Goal: Information Seeking & Learning: Learn about a topic

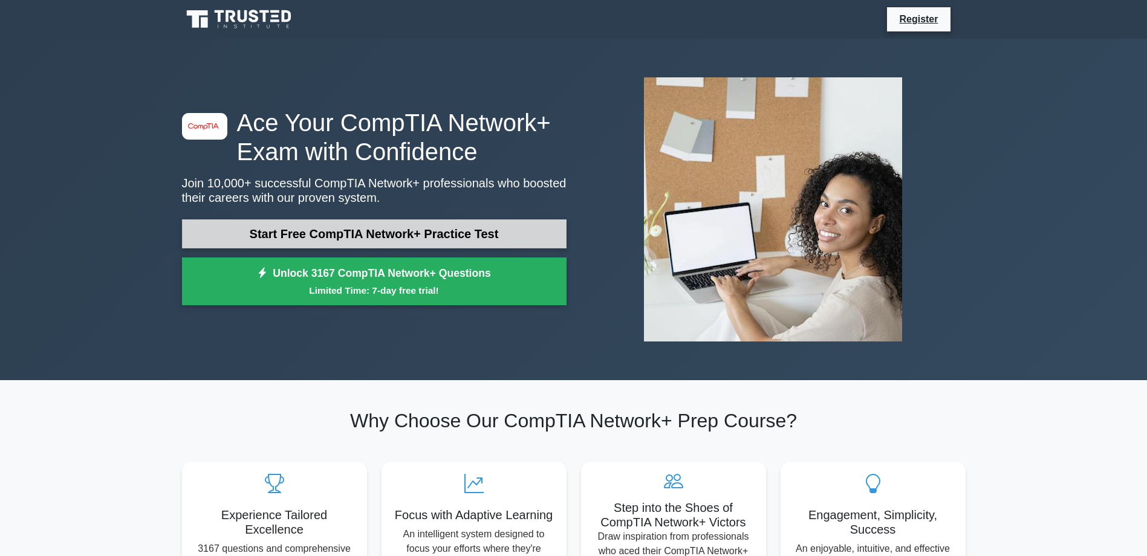
click at [363, 225] on link "Start Free CompTIA Network+ Practice Test" at bounding box center [374, 234] width 385 height 29
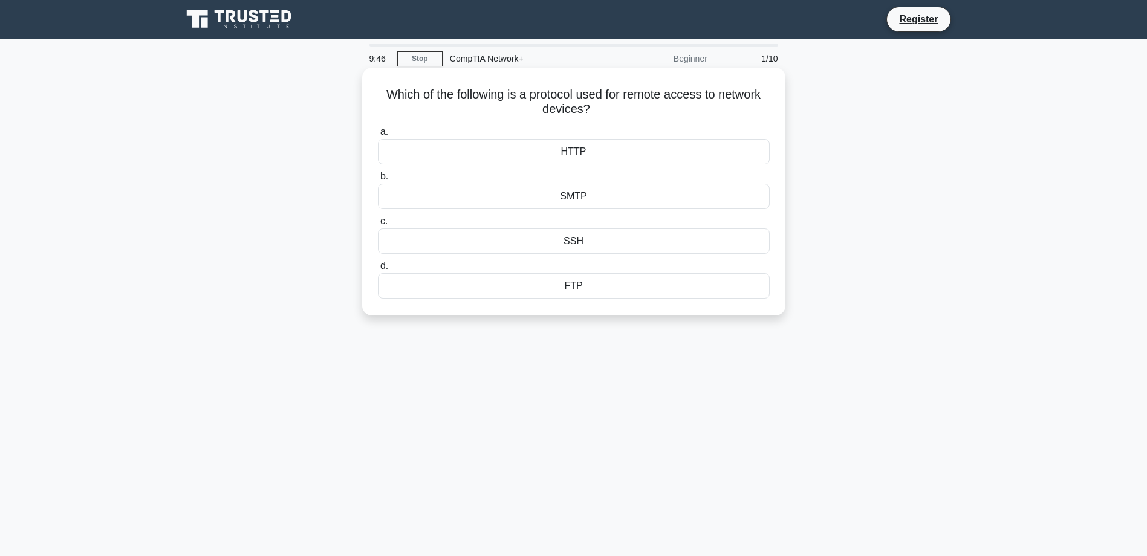
click at [562, 243] on div "SSH" at bounding box center [574, 241] width 392 height 25
click at [378, 226] on input "c. SSH" at bounding box center [378, 222] width 0 height 8
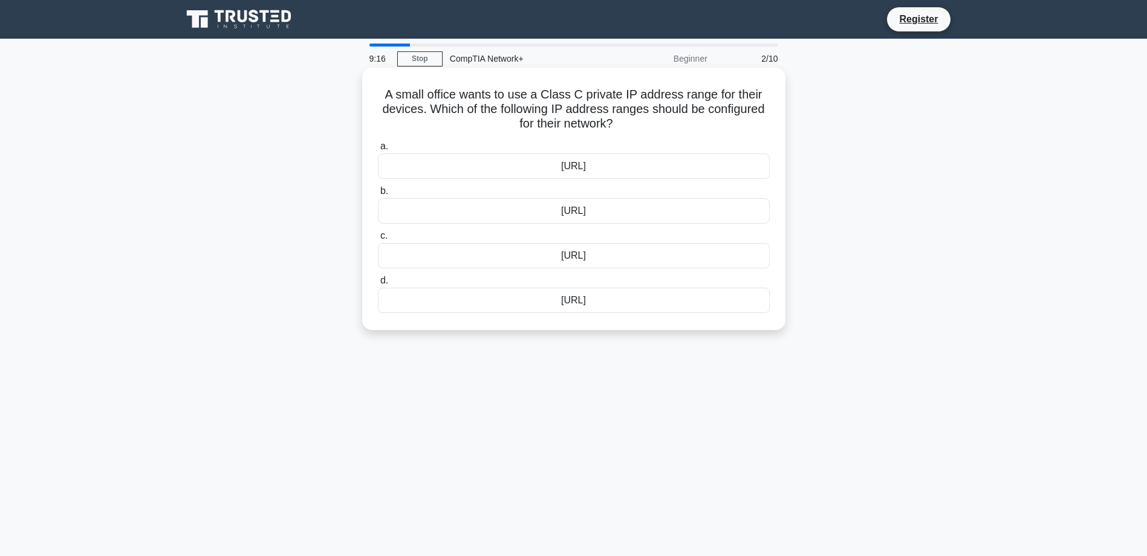
click at [506, 212] on div "192.168.0.0/16" at bounding box center [574, 210] width 392 height 25
click at [378, 195] on input "b. 192.168.0.0/16" at bounding box center [378, 191] width 0 height 8
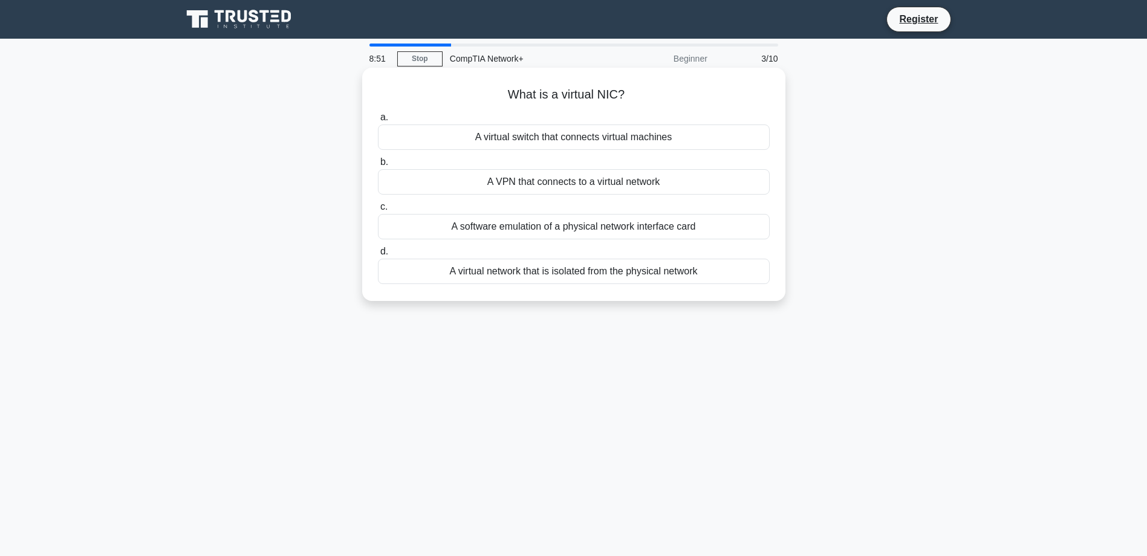
click at [553, 271] on div "A virtual network that is isolated from the physical network" at bounding box center [574, 271] width 392 height 25
click at [378, 256] on input "d. A virtual network that is isolated from the physical network" at bounding box center [378, 252] width 0 height 8
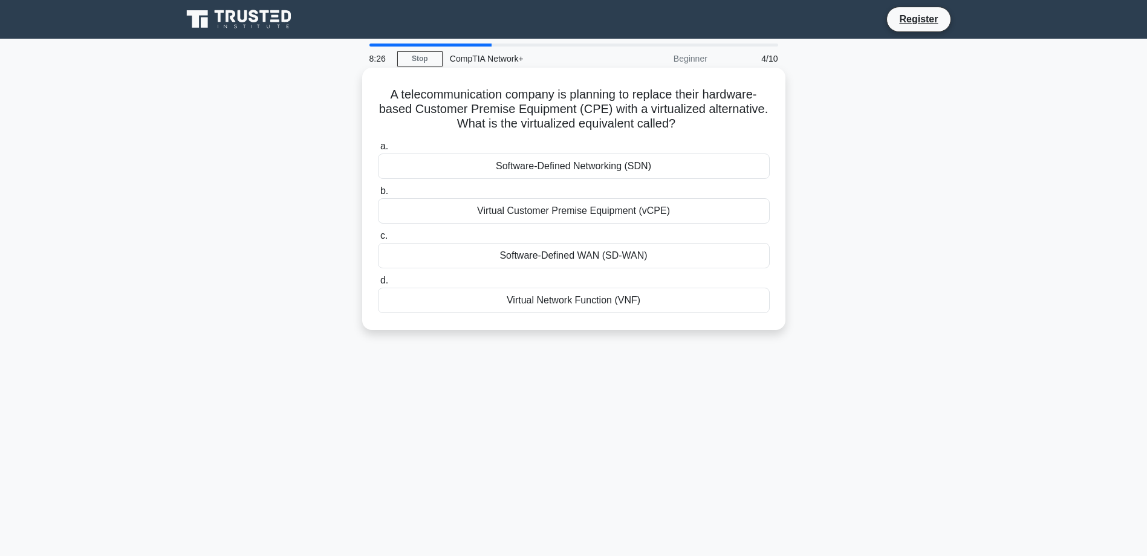
click at [561, 164] on div "Software-Defined Networking (SDN)" at bounding box center [574, 166] width 392 height 25
click at [378, 151] on input "a. Software-Defined Networking (SDN)" at bounding box center [378, 147] width 0 height 8
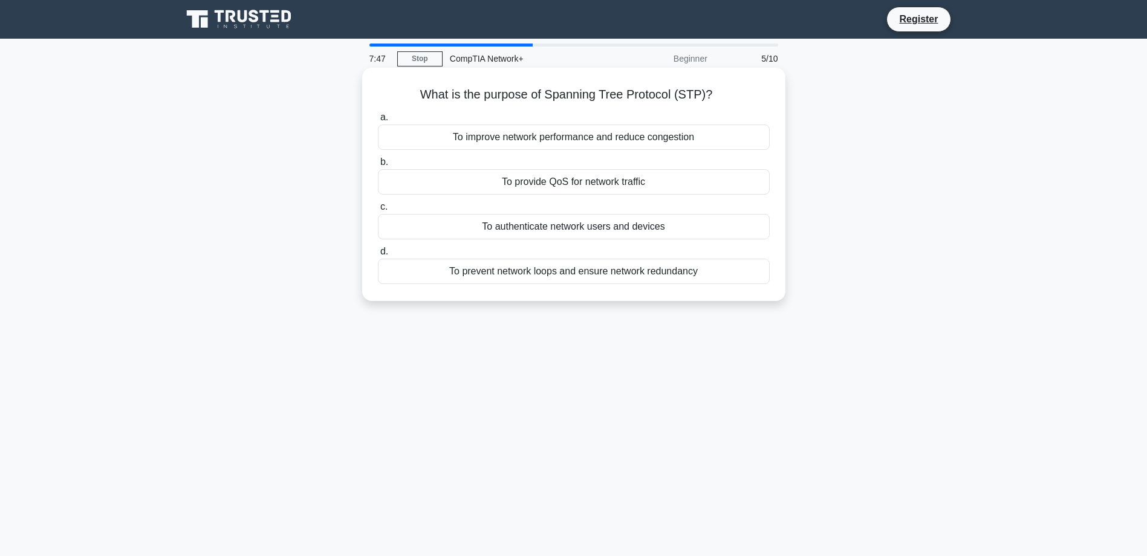
click at [560, 143] on div "To improve network performance and reduce congestion" at bounding box center [574, 137] width 392 height 25
click at [378, 122] on input "a. To improve network performance and reduce congestion" at bounding box center [378, 118] width 0 height 8
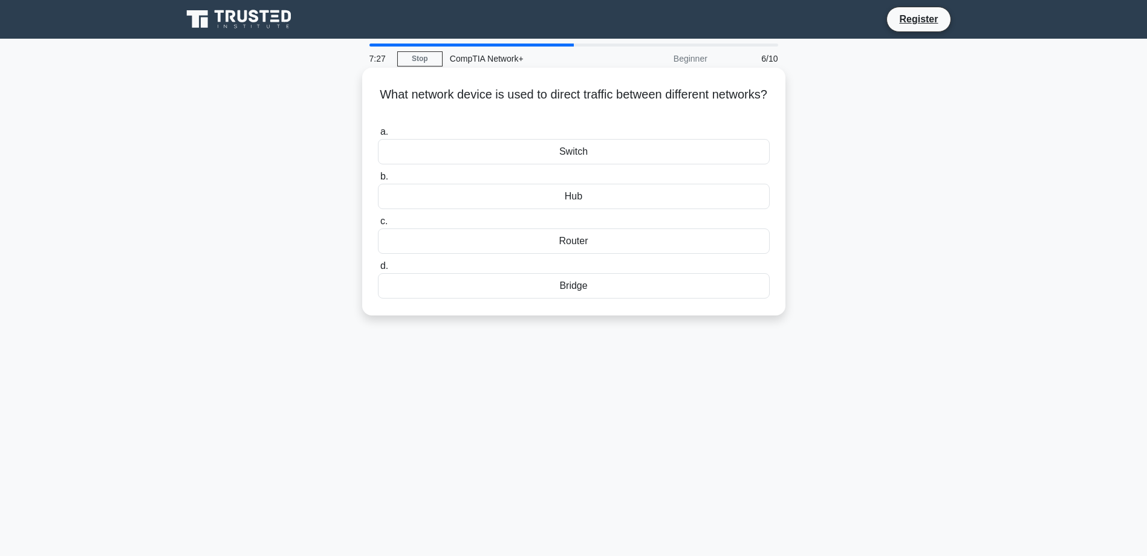
click at [565, 152] on div "Switch" at bounding box center [574, 151] width 392 height 25
click at [378, 136] on input "a. Switch" at bounding box center [378, 132] width 0 height 8
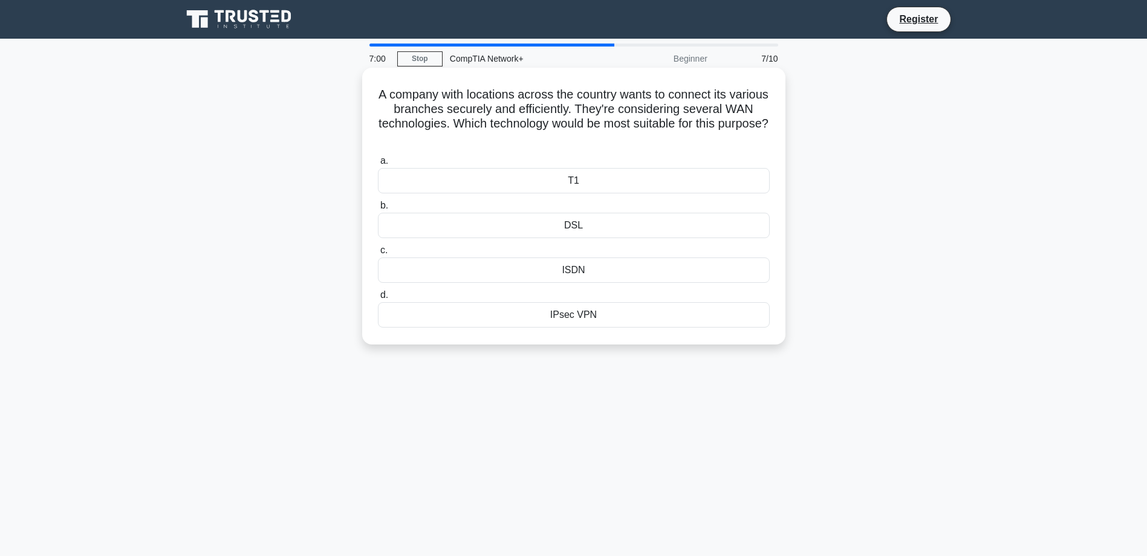
click at [575, 229] on div "DSL" at bounding box center [574, 225] width 392 height 25
click at [378, 210] on input "b. DSL" at bounding box center [378, 206] width 0 height 8
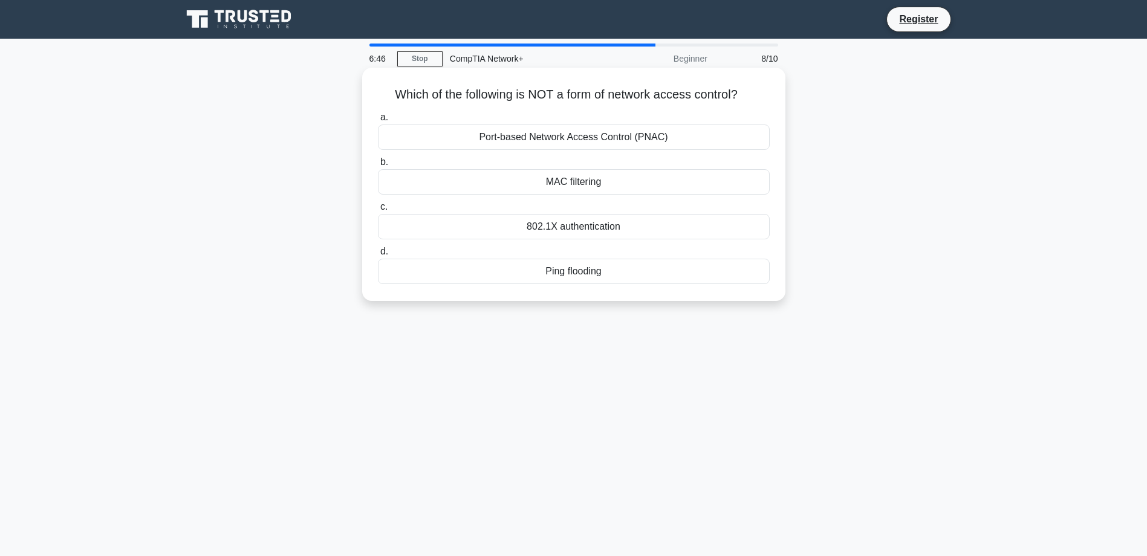
click at [571, 134] on div "Port-based Network Access Control (PNAC)" at bounding box center [574, 137] width 392 height 25
click at [378, 122] on input "a. Port-based Network Access Control (PNAC)" at bounding box center [378, 118] width 0 height 8
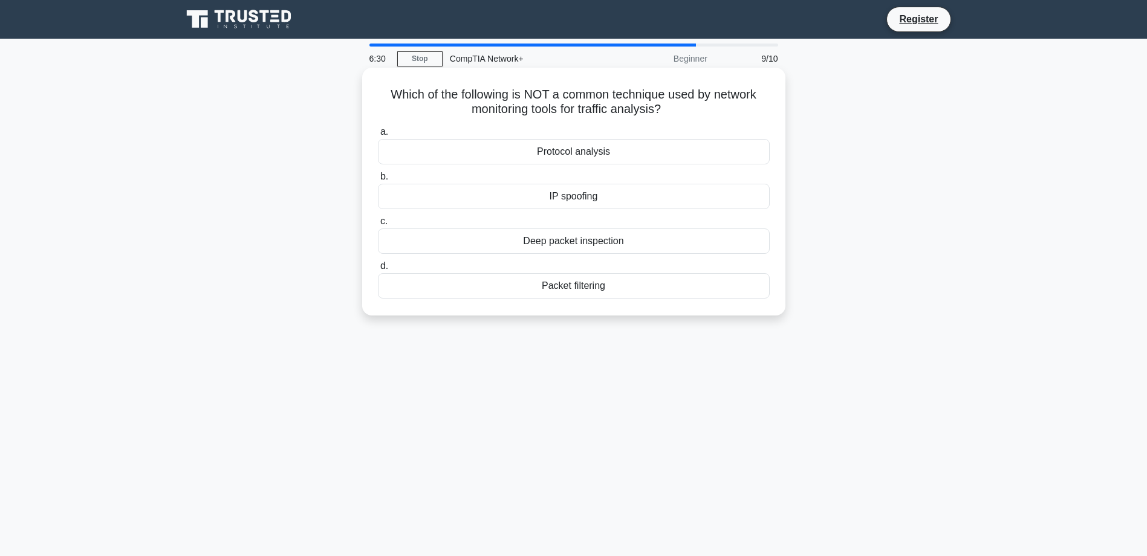
click at [561, 244] on div "Deep packet inspection" at bounding box center [574, 241] width 392 height 25
click at [378, 226] on input "c. Deep packet inspection" at bounding box center [378, 222] width 0 height 8
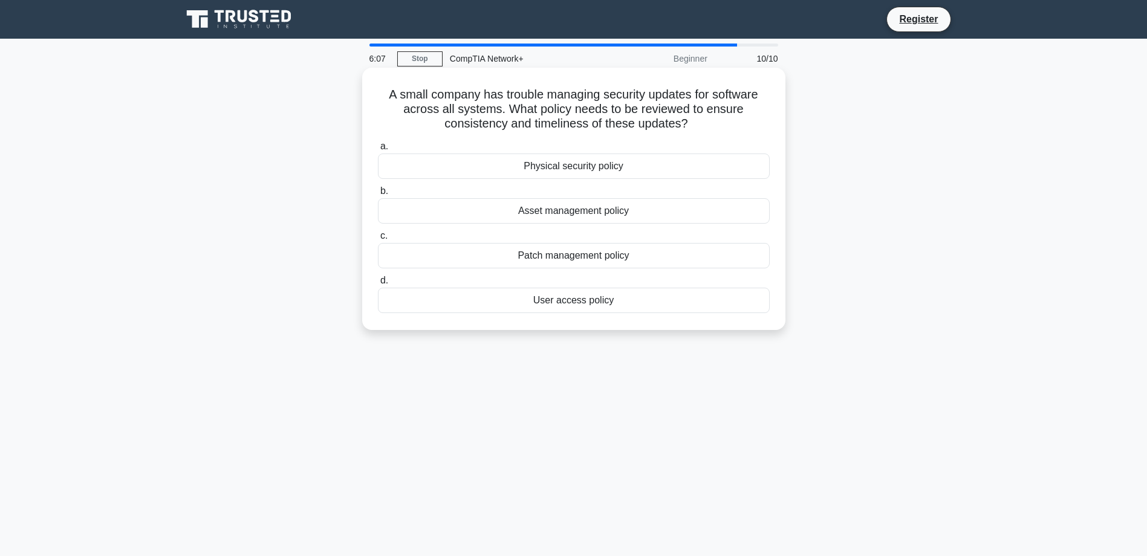
click at [548, 307] on div "User access policy" at bounding box center [574, 300] width 392 height 25
click at [378, 285] on input "d. User access policy" at bounding box center [378, 281] width 0 height 8
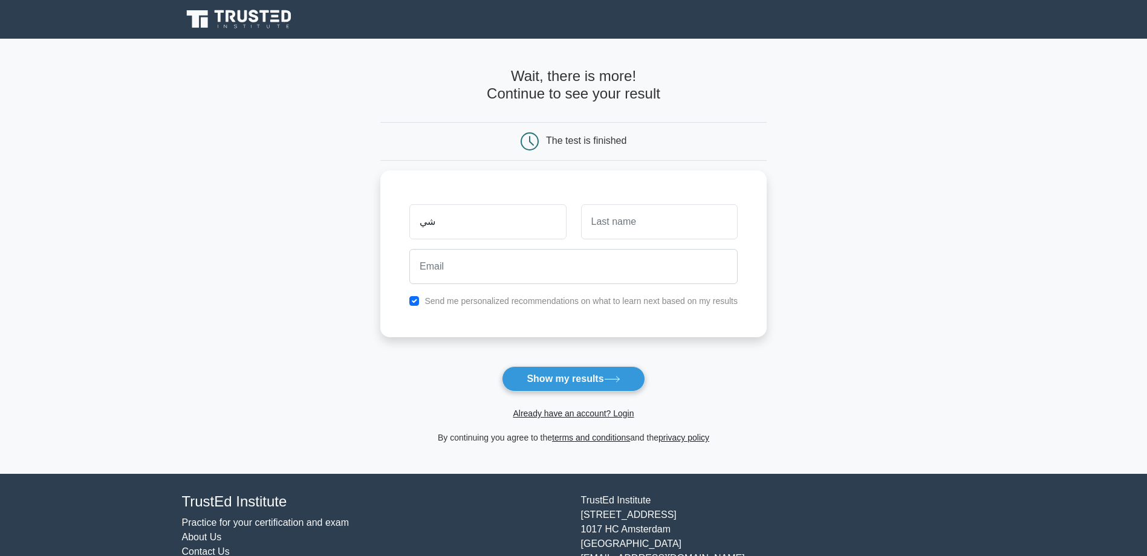
type input "ش"
type input "[PERSON_NAME]"
type input "s"
click at [395, 326] on div "[PERSON_NAME] s adna33an Send me personalized recommendations on what to learn …" at bounding box center [573, 251] width 386 height 167
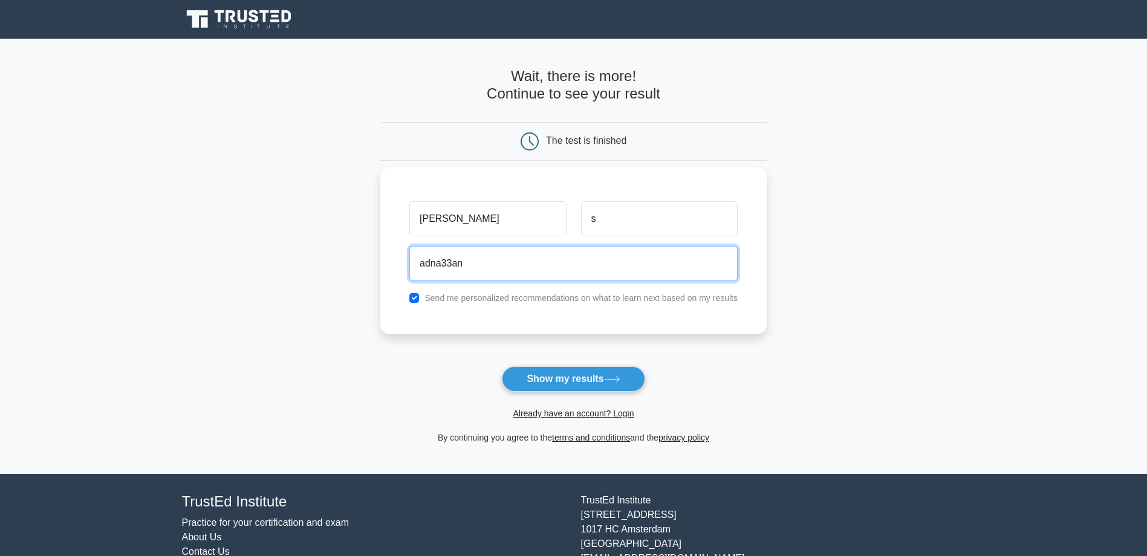
click at [480, 264] on input "adna33an" at bounding box center [573, 263] width 328 height 35
type input "[EMAIL_ADDRESS][DOMAIN_NAME]"
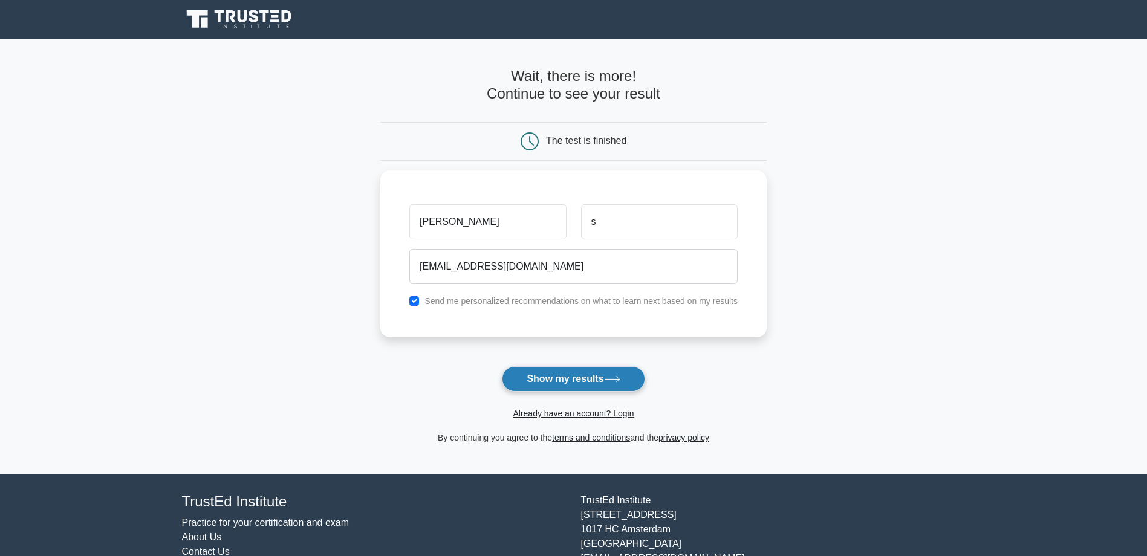
click at [562, 381] on button "Show my results" at bounding box center [573, 379] width 143 height 25
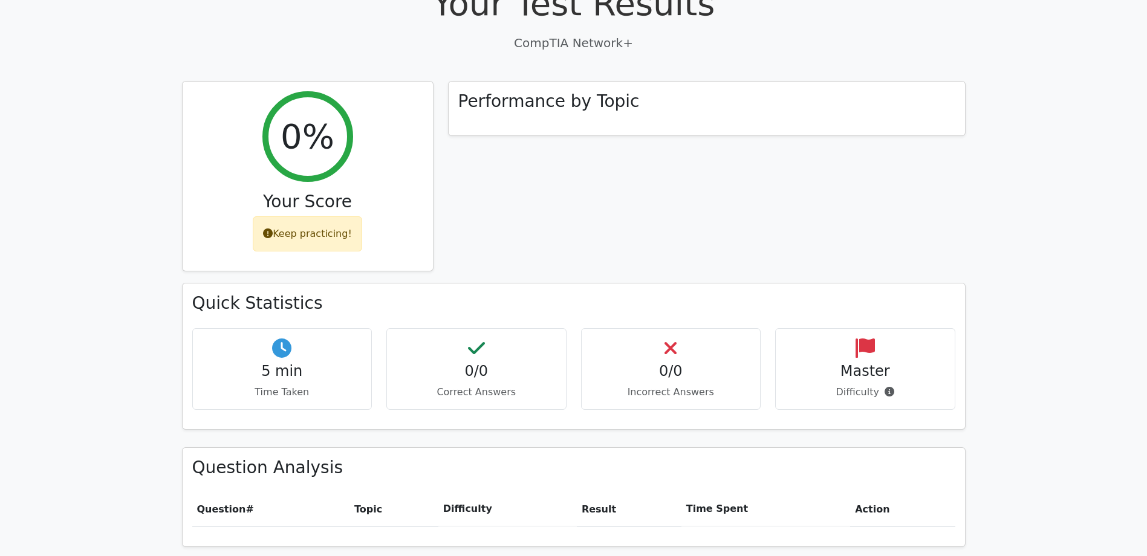
scroll to position [390, 0]
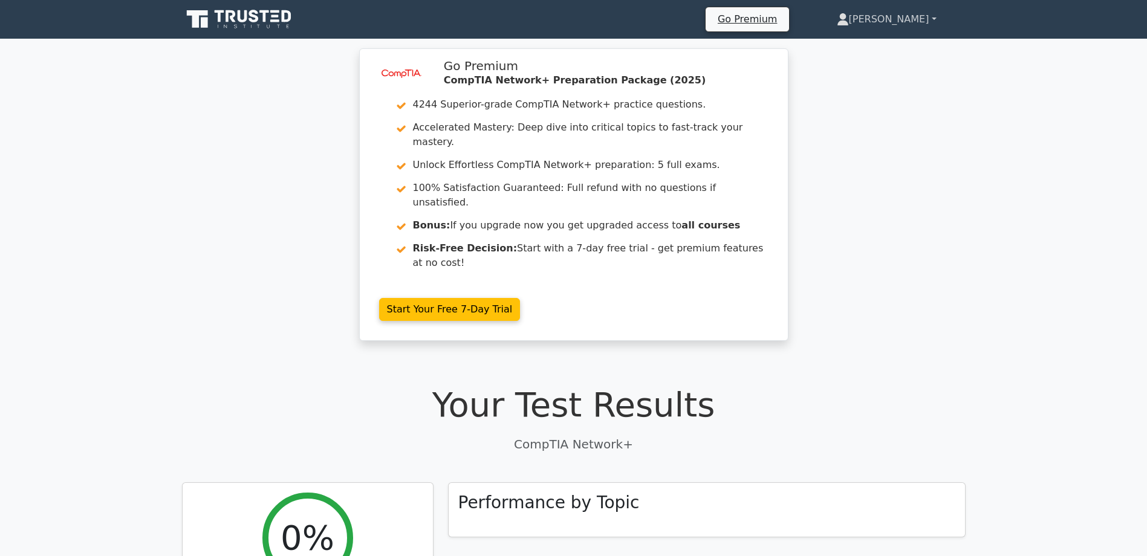
click at [905, 19] on link "[PERSON_NAME]" at bounding box center [887, 19] width 158 height 24
click at [876, 67] on link "Settings" at bounding box center [857, 66] width 96 height 19
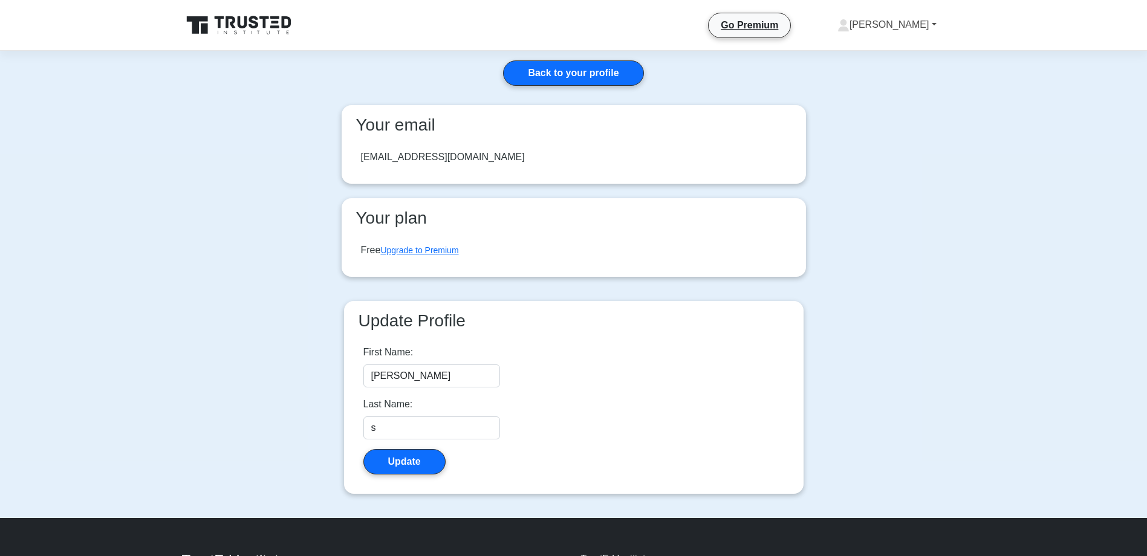
click at [911, 13] on link "[PERSON_NAME]" at bounding box center [887, 25] width 157 height 24
click at [882, 57] on link "Profile" at bounding box center [857, 53] width 96 height 19
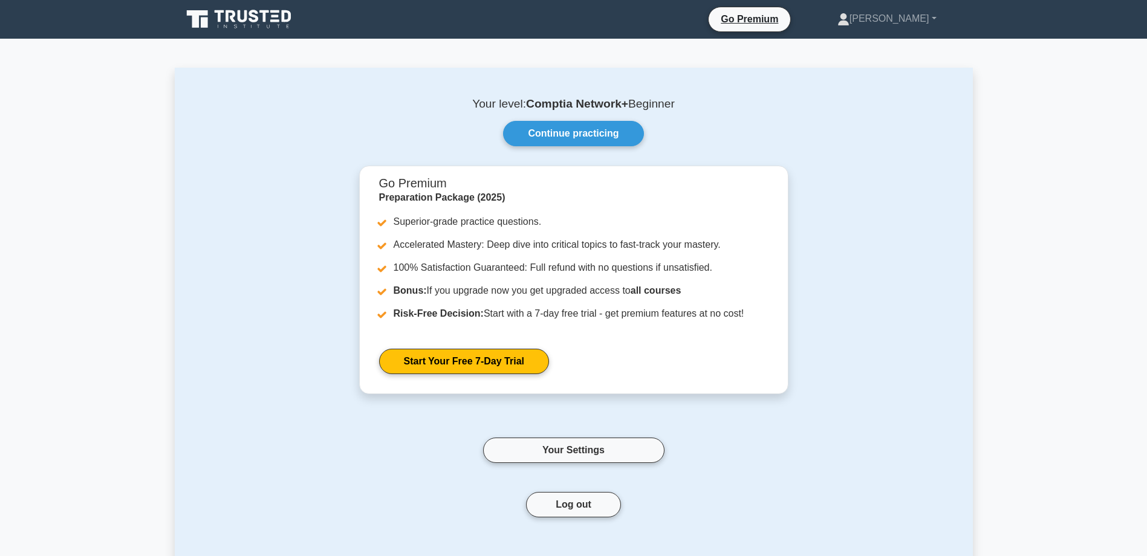
click at [245, 30] on icon at bounding box center [240, 19] width 116 height 23
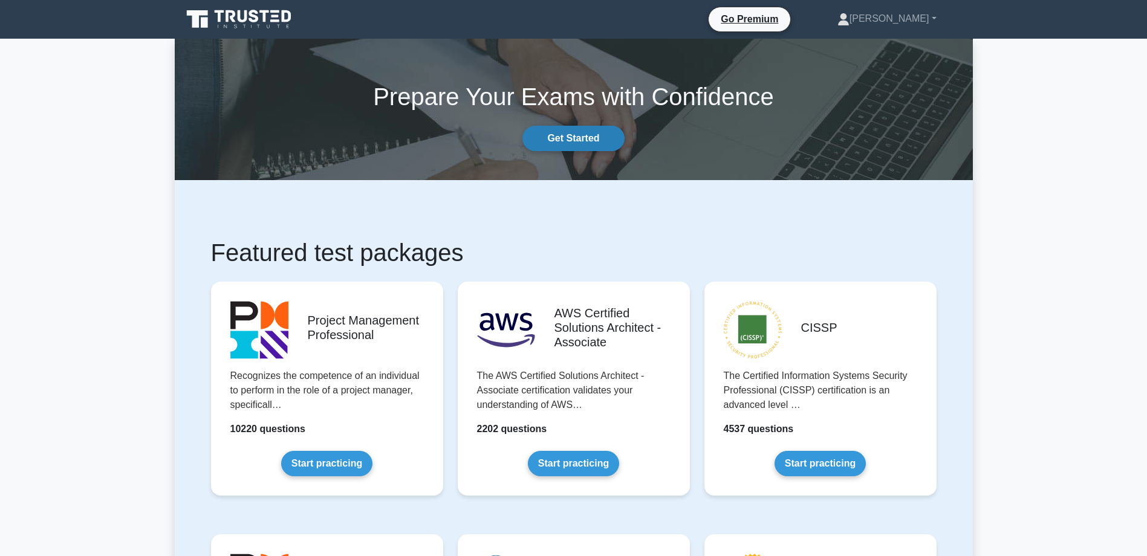
click at [569, 139] on link "Get Started" at bounding box center [574, 138] width 102 height 25
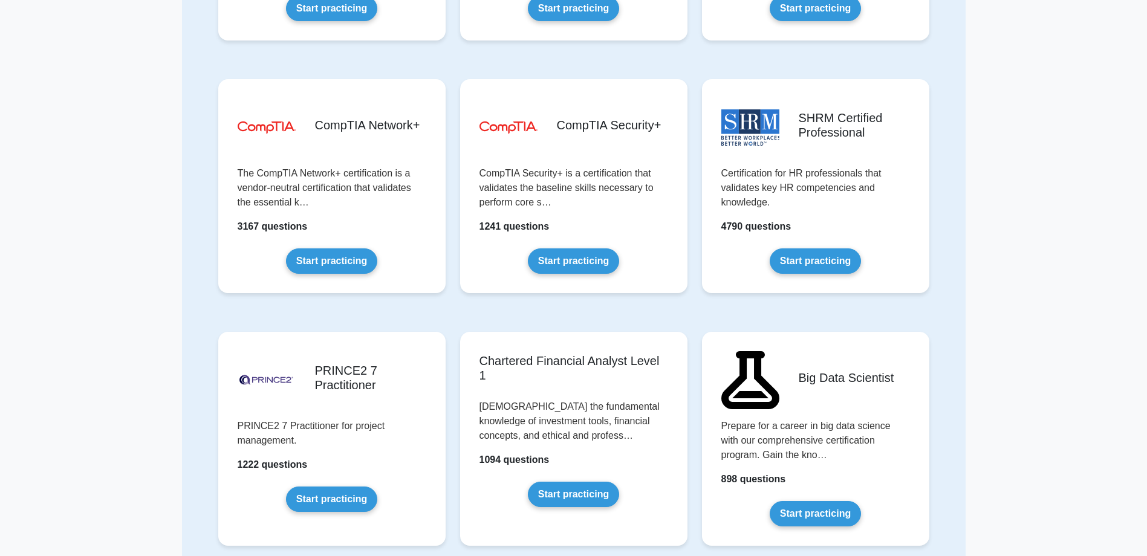
scroll to position [2090, 0]
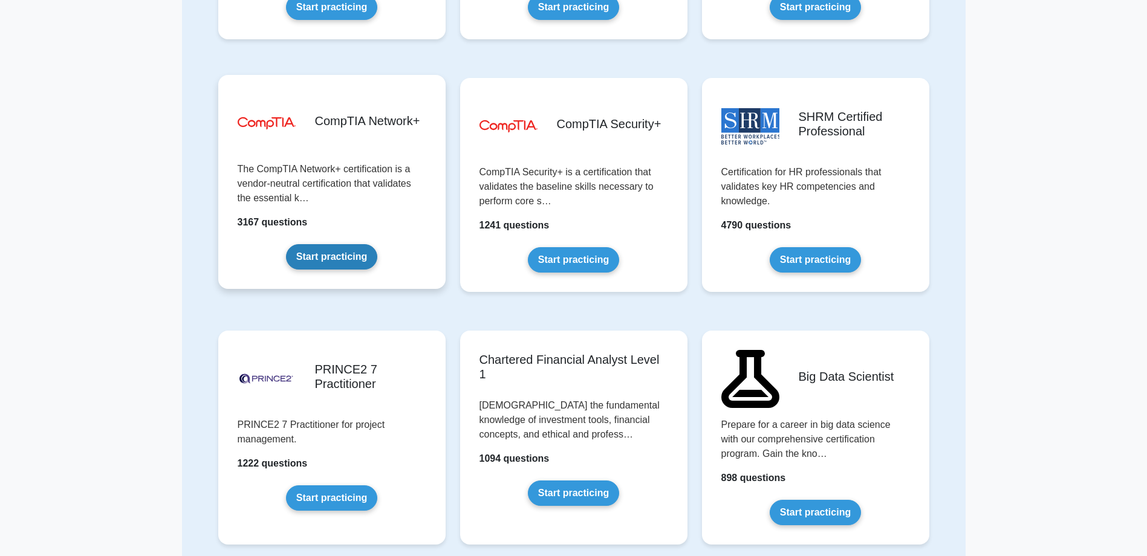
click at [325, 259] on link "Start practicing" at bounding box center [331, 256] width 91 height 25
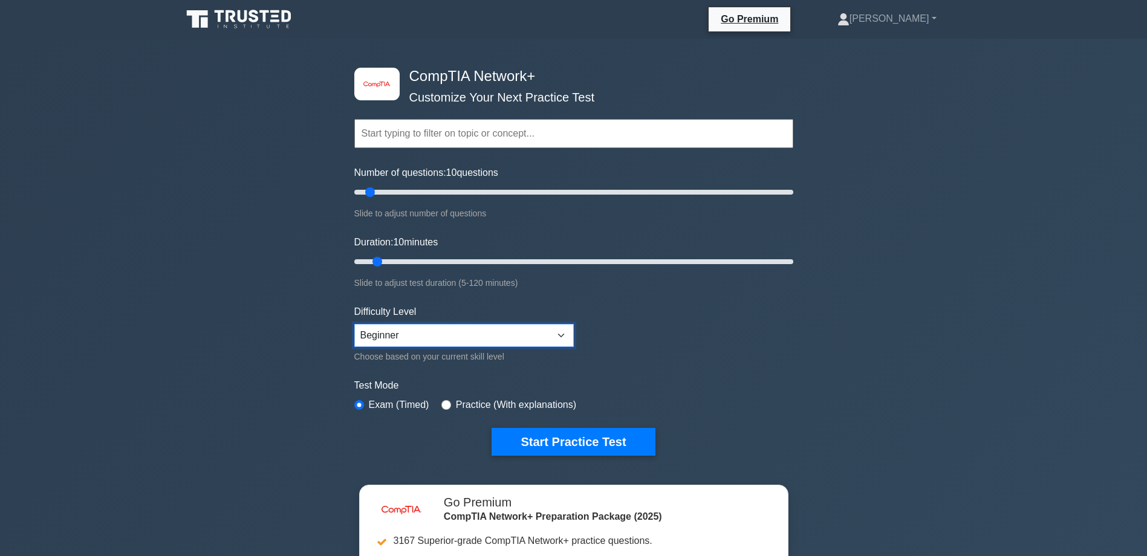
click at [367, 339] on select "Beginner Intermediate Expert" at bounding box center [464, 335] width 220 height 23
click at [329, 341] on div "image/svg+xml CompTIA Network+ Customize Your Next Practice Test Topics Network…" at bounding box center [573, 395] width 1147 height 712
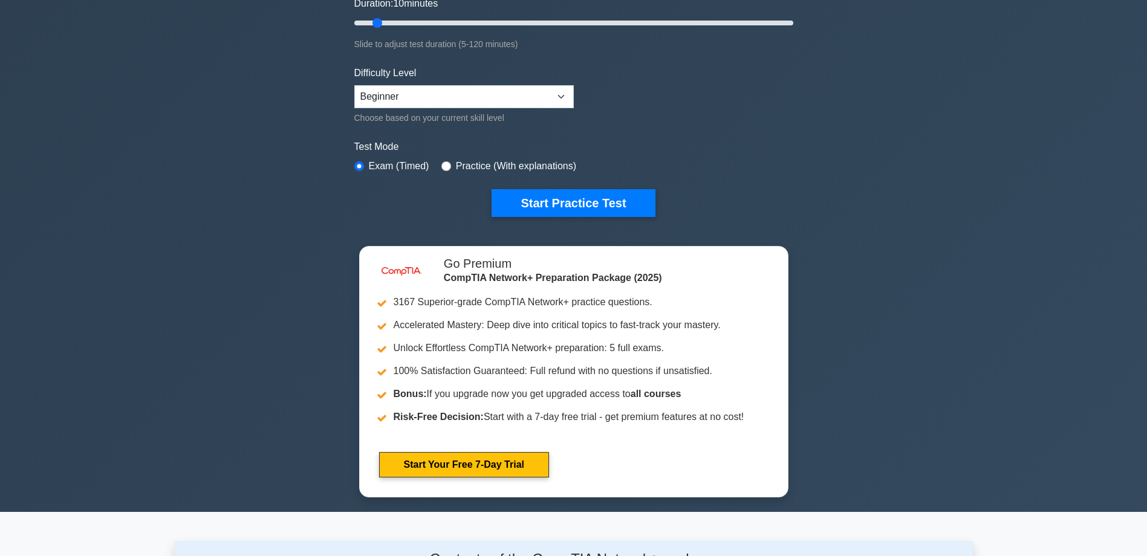
scroll to position [240, 0]
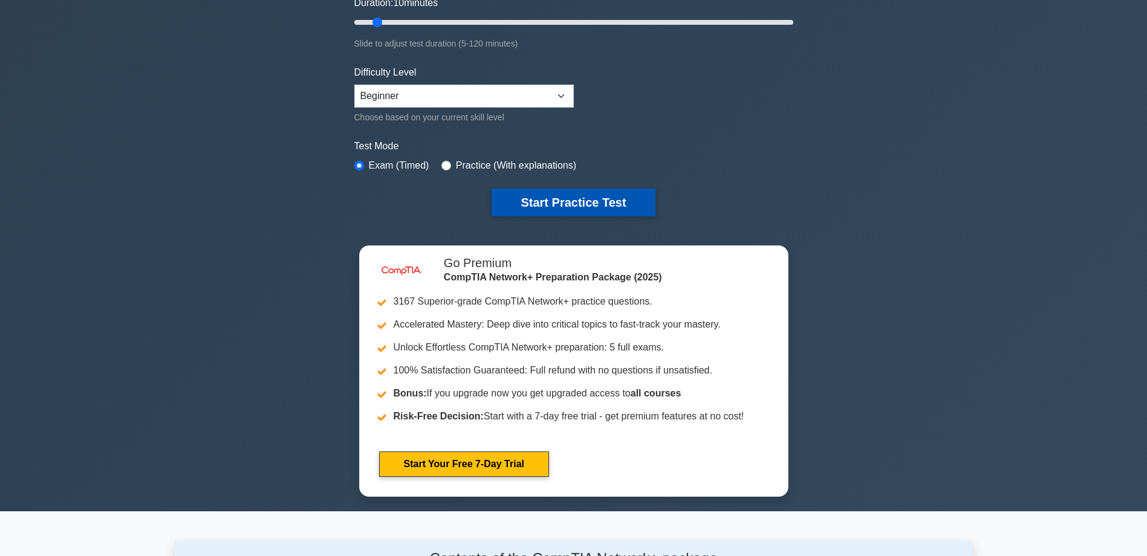
click at [565, 207] on button "Start Practice Test" at bounding box center [573, 203] width 163 height 28
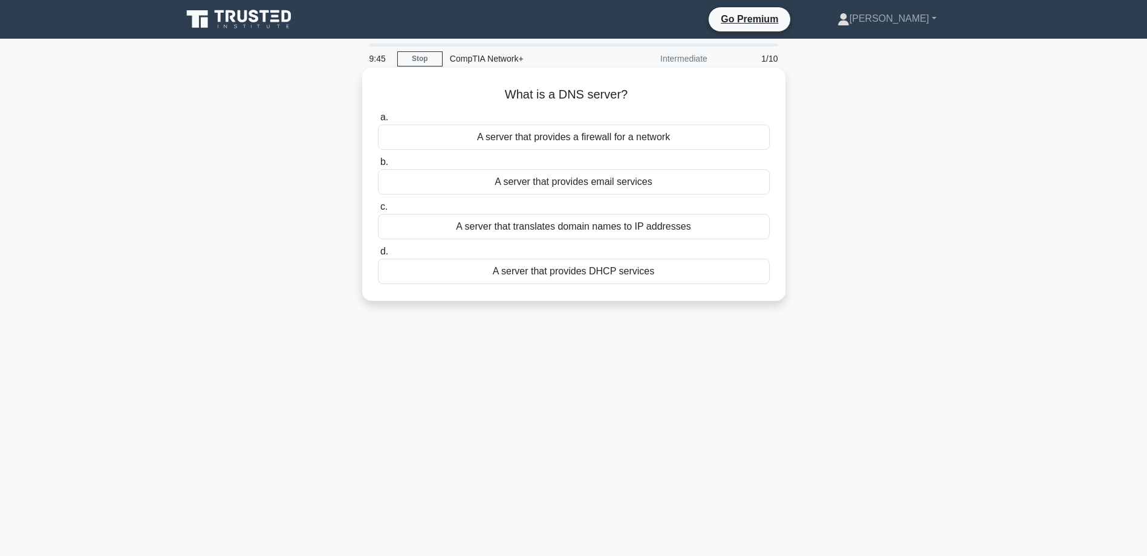
click at [597, 229] on div "A server that translates domain names to IP addresses" at bounding box center [574, 226] width 392 height 25
click at [378, 211] on input "c. A server that translates domain names to IP addresses" at bounding box center [378, 207] width 0 height 8
click at [565, 139] on div "To filter traffic on a network" at bounding box center [574, 137] width 392 height 25
click at [378, 122] on input "a. To filter traffic on a network" at bounding box center [378, 118] width 0 height 8
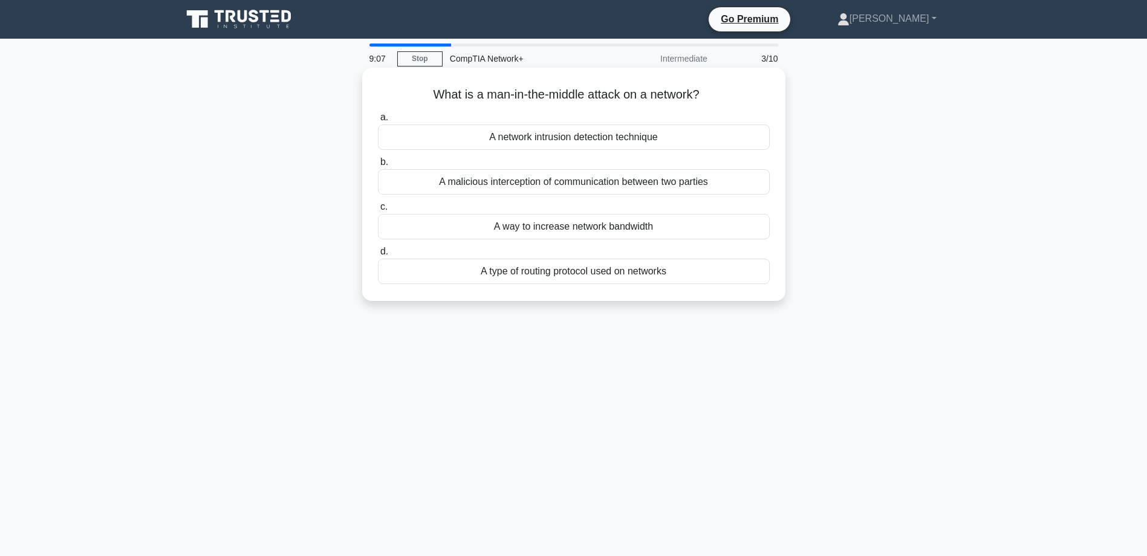
click at [568, 183] on div "A malicious interception of communication between two parties" at bounding box center [574, 181] width 392 height 25
click at [378, 166] on input "b. A malicious interception of communication between two parties" at bounding box center [378, 162] width 0 height 8
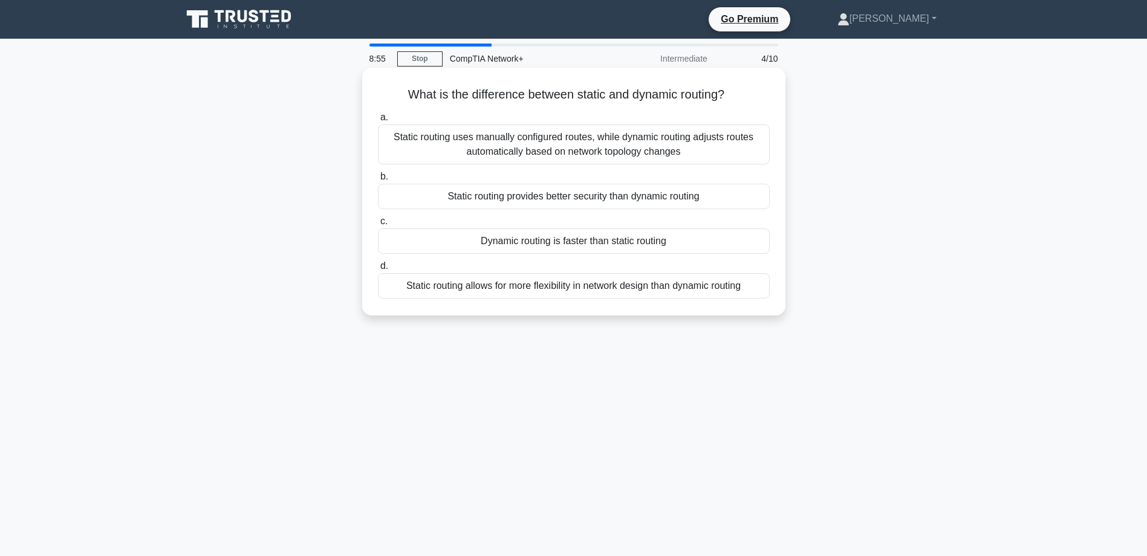
click at [506, 148] on div "Static routing uses manually configured routes, while dynamic routing adjusts r…" at bounding box center [574, 145] width 392 height 40
click at [378, 122] on input "a. Static routing uses manually configured routes, while dynamic routing adjust…" at bounding box center [378, 118] width 0 height 8
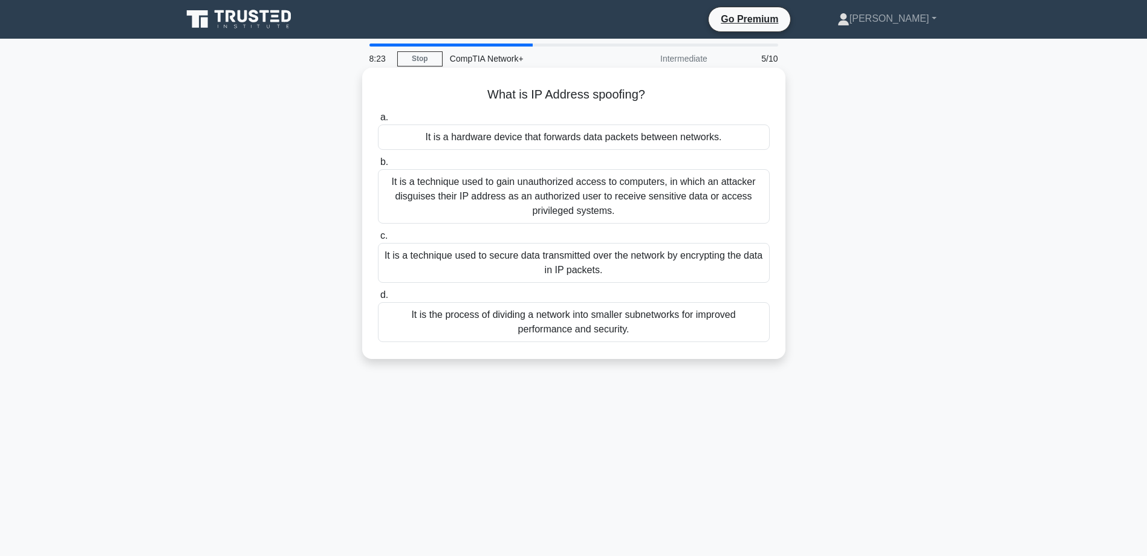
click at [546, 194] on div "It is a technique used to gain unauthorized access to computers, in which an at…" at bounding box center [574, 196] width 392 height 54
click at [378, 166] on input "b. It is a technique used to gain unauthorized access to computers, in which an…" at bounding box center [378, 162] width 0 height 8
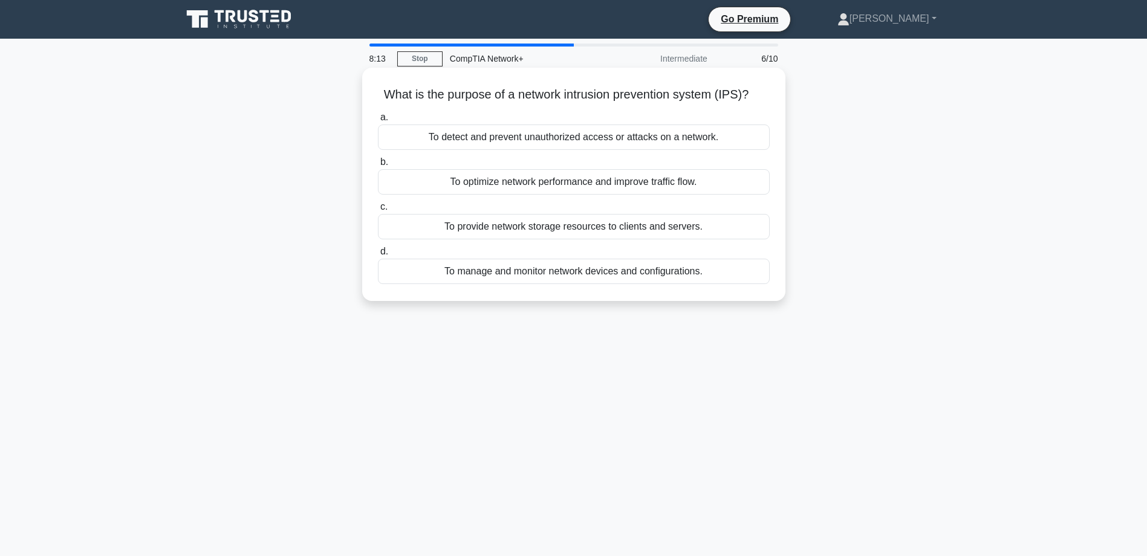
click at [607, 138] on div "To detect and prevent unauthorized access or attacks on a network." at bounding box center [574, 137] width 392 height 25
click at [378, 122] on input "a. To detect and prevent unauthorized access or attacks on a network." at bounding box center [378, 118] width 0 height 8
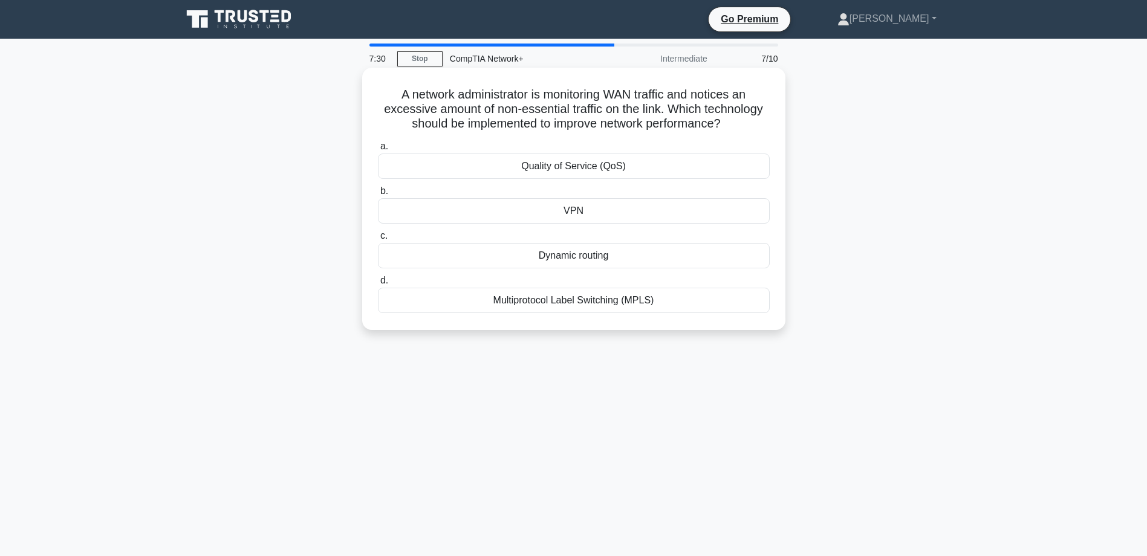
click at [512, 210] on div "VPN" at bounding box center [574, 210] width 392 height 25
click at [378, 195] on input "b. VPN" at bounding box center [378, 191] width 0 height 8
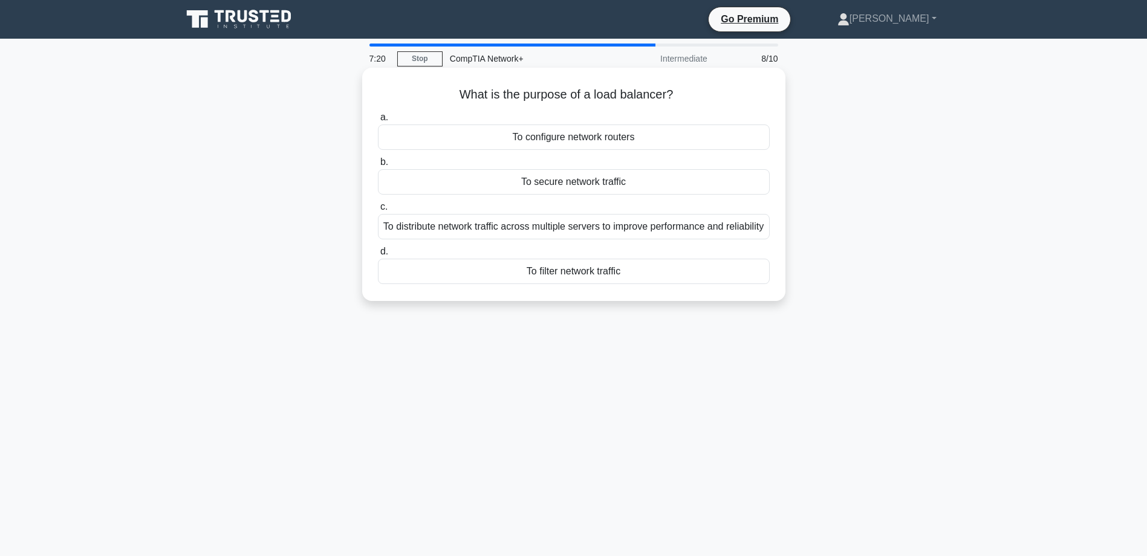
click at [573, 183] on div "To secure network traffic" at bounding box center [574, 181] width 392 height 25
click at [378, 166] on input "b. To secure network traffic" at bounding box center [378, 162] width 0 height 8
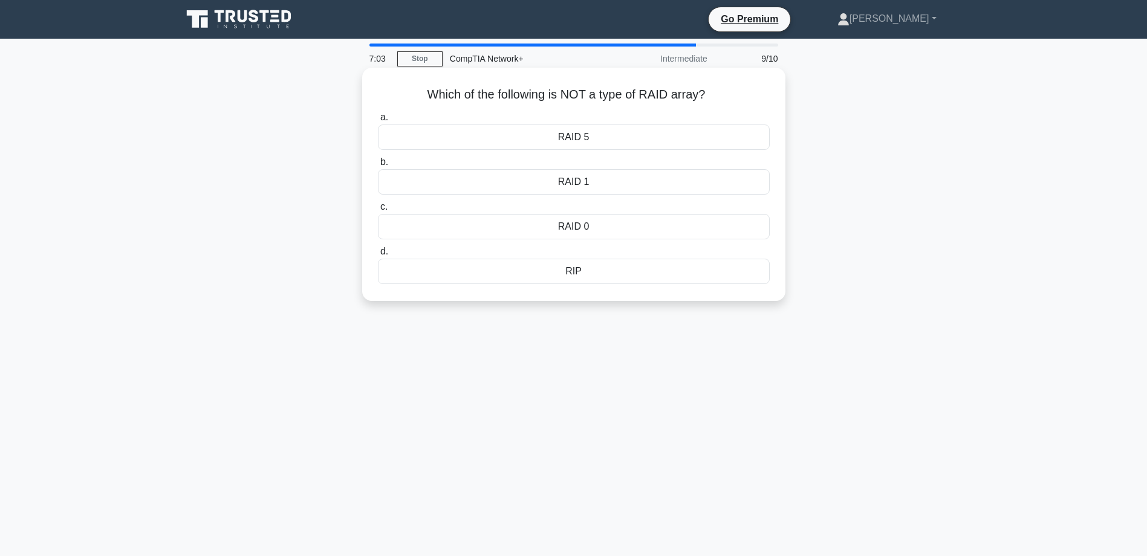
click at [565, 275] on div "RIP" at bounding box center [574, 271] width 392 height 25
click at [378, 256] on input "d. RIP" at bounding box center [378, 252] width 0 height 8
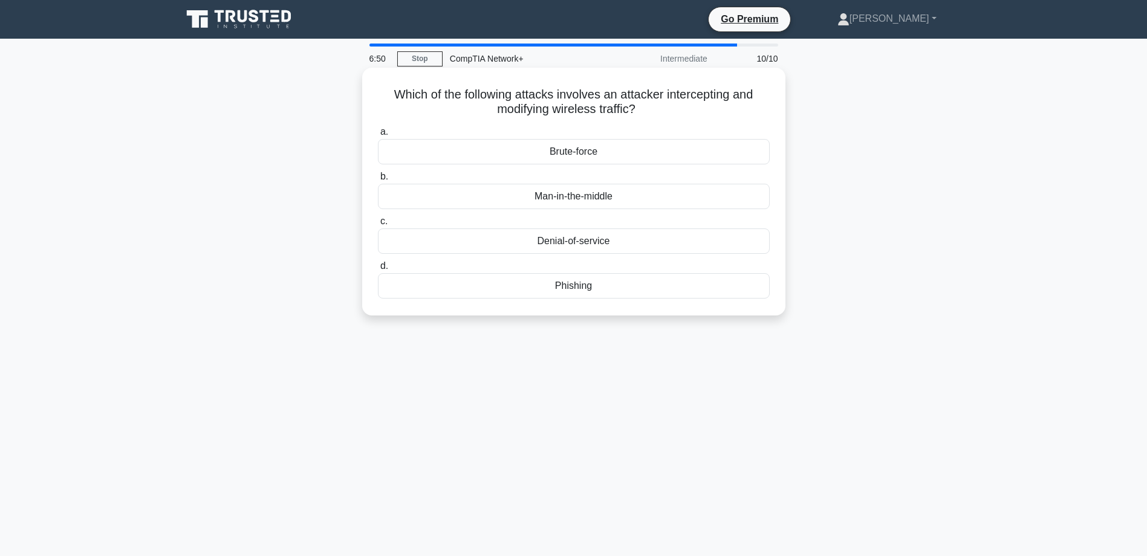
click at [558, 197] on div "Man-in-the-middle" at bounding box center [574, 196] width 392 height 25
click at [378, 181] on input "b. Man-in-the-middle" at bounding box center [378, 177] width 0 height 8
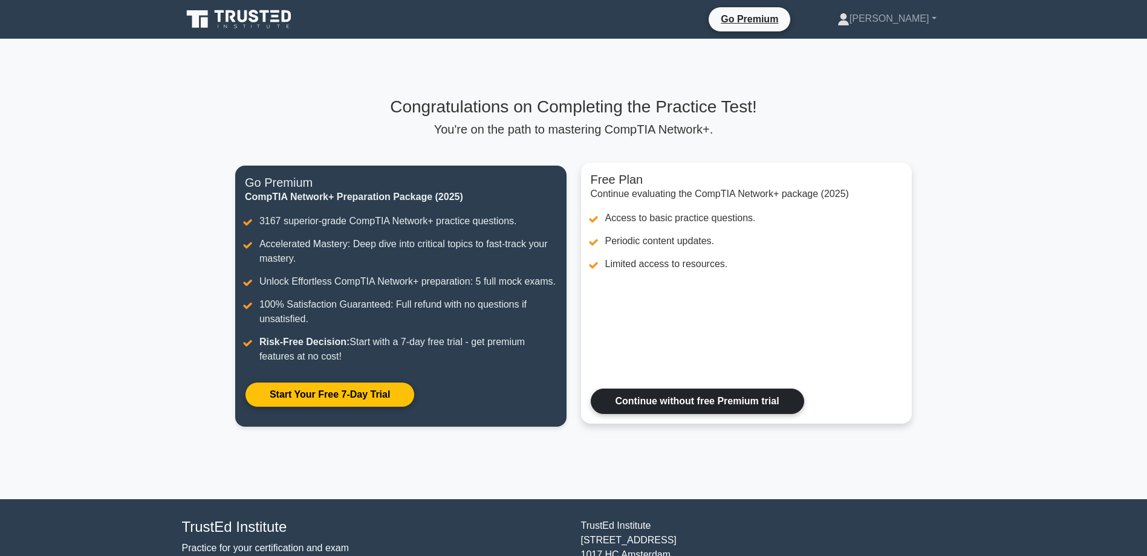
click at [670, 405] on link "Continue without free Premium trial" at bounding box center [697, 401] width 213 height 25
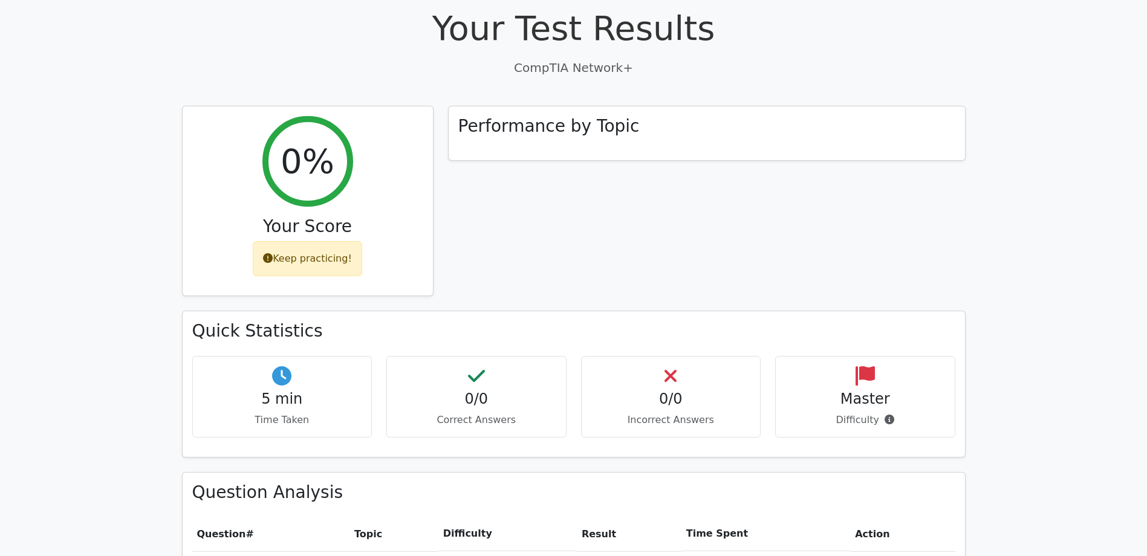
scroll to position [380, 0]
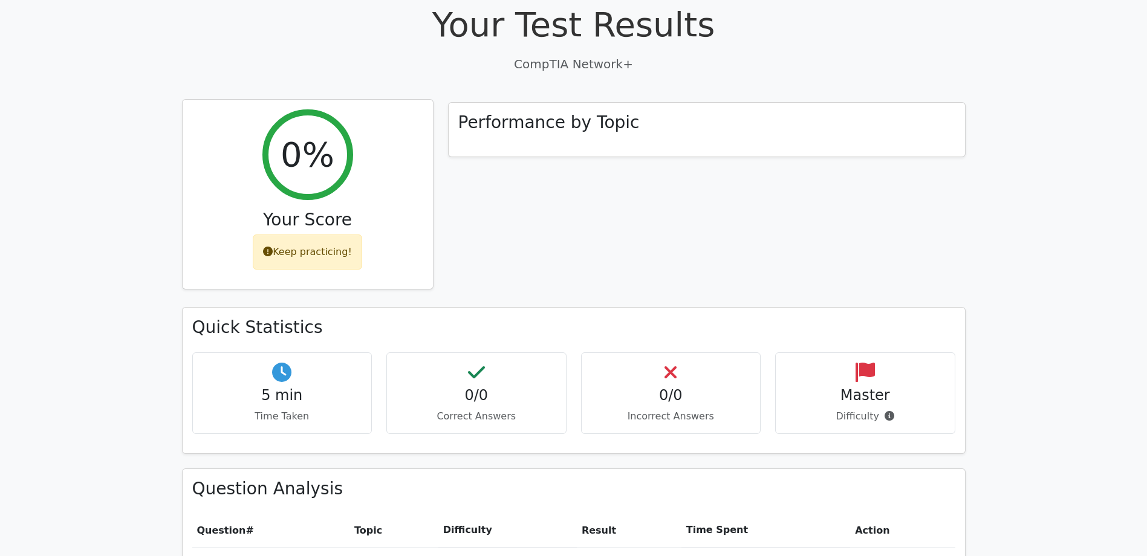
click at [327, 235] on div "Keep practicing!" at bounding box center [307, 252] width 109 height 35
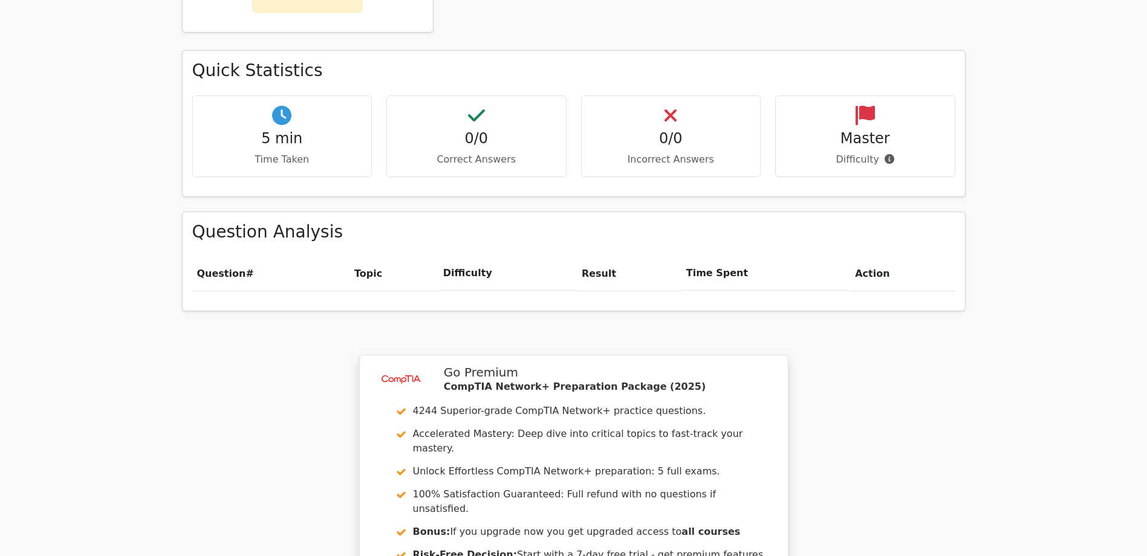
scroll to position [881, 0]
